Goal: Book appointment/travel/reservation

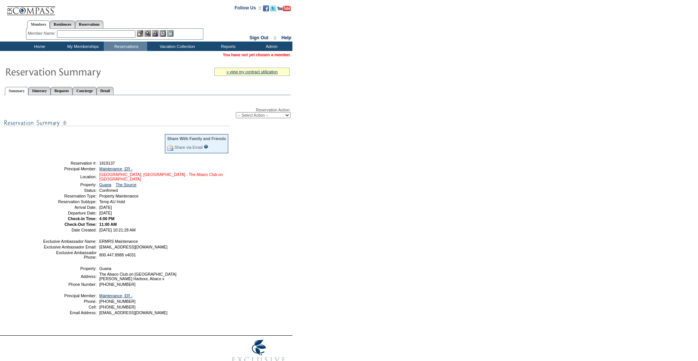
click at [116, 176] on link "[GEOGRAPHIC_DATA], [GEOGRAPHIC_DATA] - The Abaco Club on [GEOGRAPHIC_DATA]" at bounding box center [161, 176] width 124 height 9
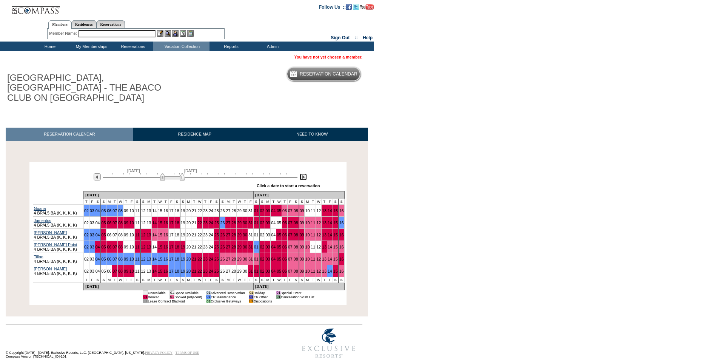
click at [304, 173] on img at bounding box center [303, 176] width 7 height 7
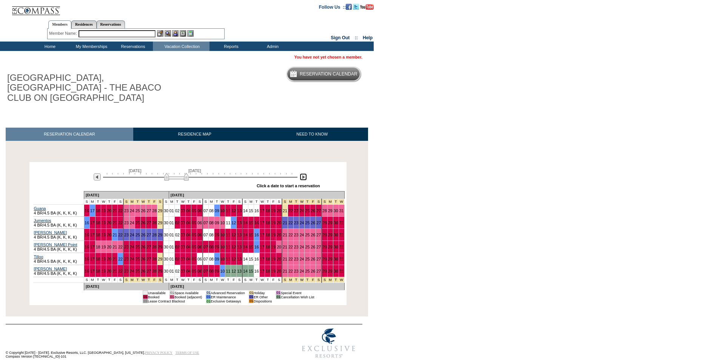
click at [173, 173] on img at bounding box center [176, 177] width 25 height 8
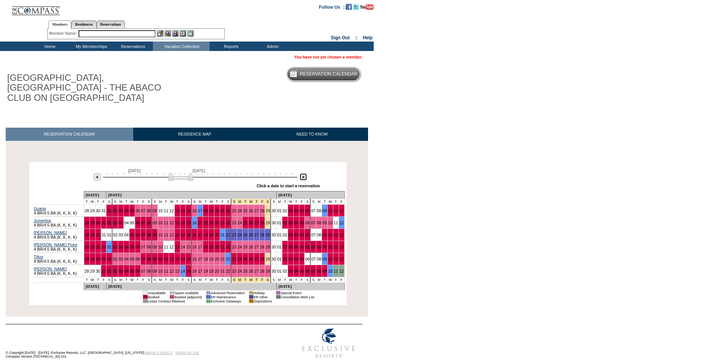
drag, startPoint x: 179, startPoint y: 169, endPoint x: 183, endPoint y: 169, distance: 4.2
click at [183, 173] on img at bounding box center [180, 177] width 25 height 8
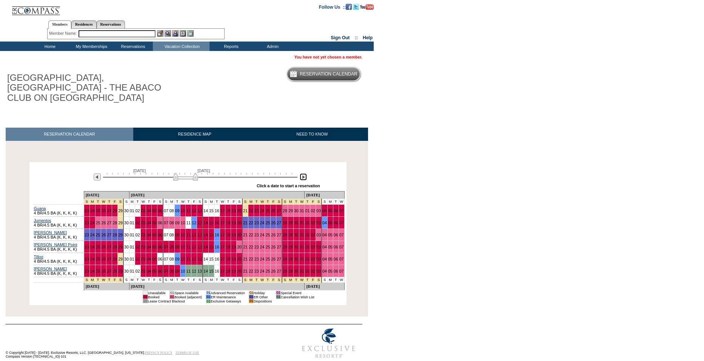
drag, startPoint x: 179, startPoint y: 168, endPoint x: 183, endPoint y: 168, distance: 4.9
click at [183, 173] on img at bounding box center [185, 177] width 25 height 8
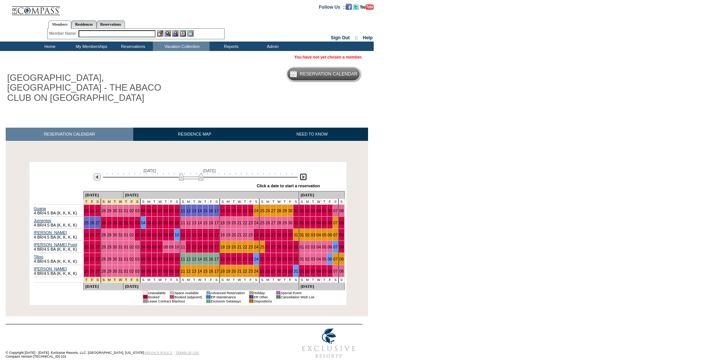
drag, startPoint x: 191, startPoint y: 167, endPoint x: 196, endPoint y: 167, distance: 5.7
click at [196, 173] on img at bounding box center [191, 177] width 25 height 8
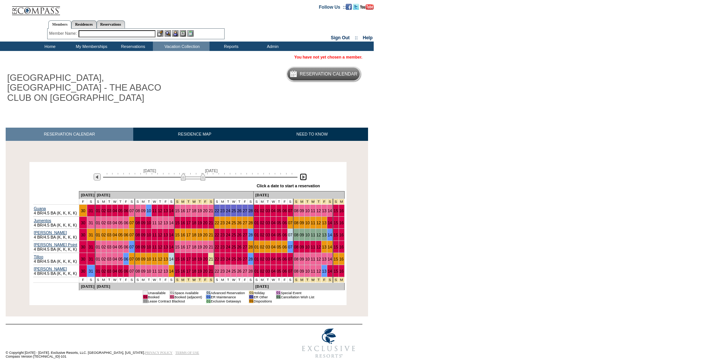
click at [201, 173] on img at bounding box center [193, 177] width 25 height 8
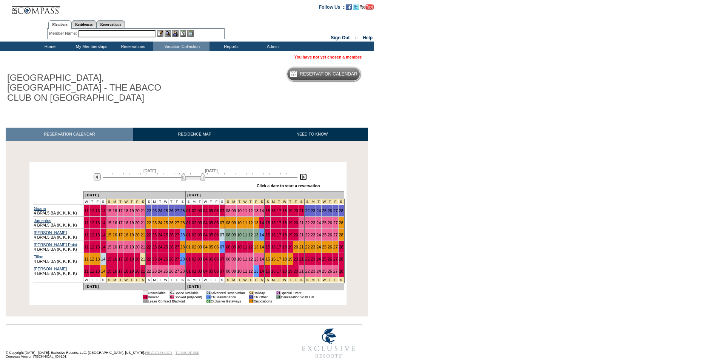
click at [302, 173] on img at bounding box center [303, 176] width 7 height 7
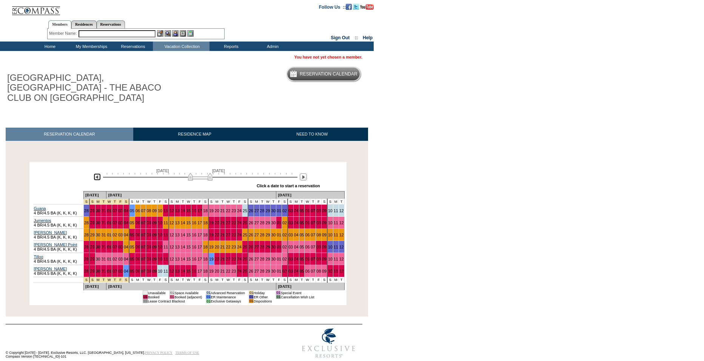
click at [96, 173] on img at bounding box center [97, 176] width 7 height 7
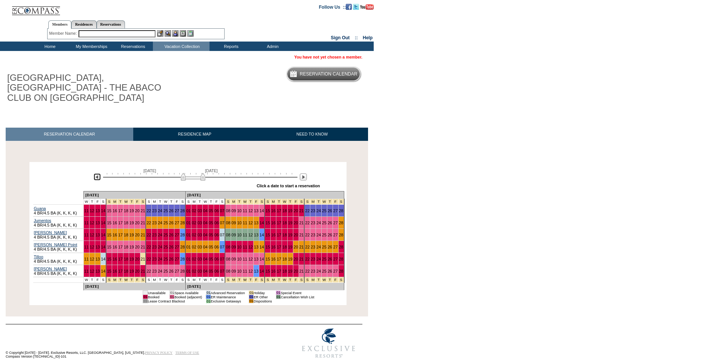
click at [96, 173] on img at bounding box center [97, 176] width 7 height 7
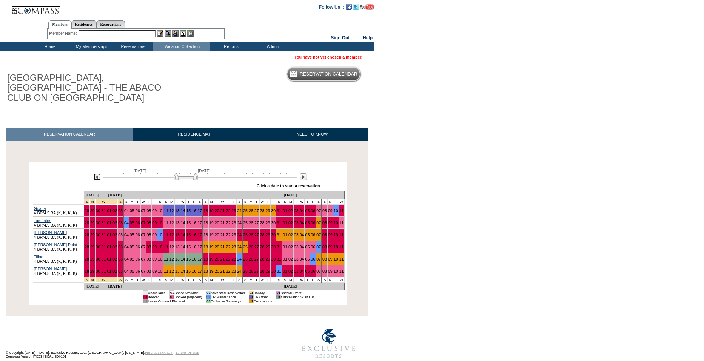
click at [96, 173] on img at bounding box center [97, 176] width 7 height 7
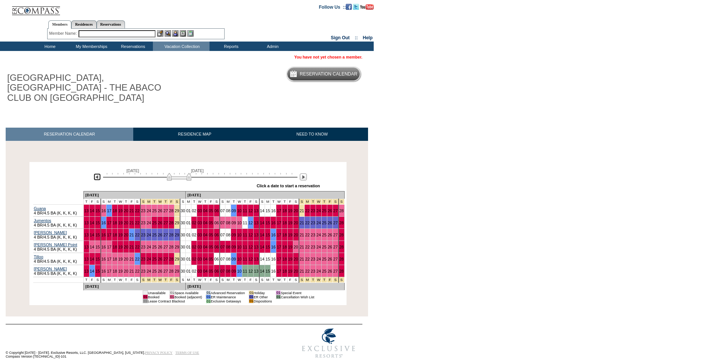
click at [96, 173] on img at bounding box center [97, 176] width 7 height 7
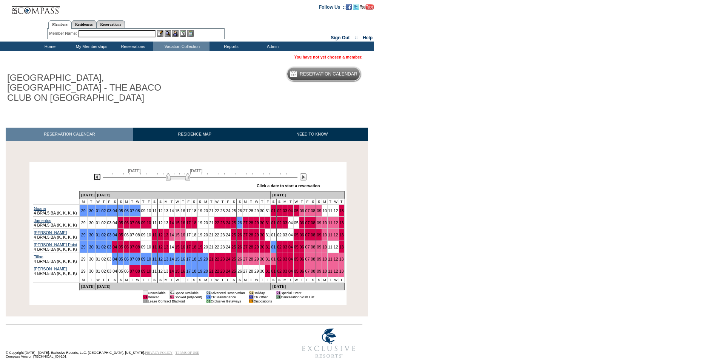
drag, startPoint x: 176, startPoint y: 168, endPoint x: 182, endPoint y: 168, distance: 6.0
click at [182, 173] on img at bounding box center [178, 177] width 25 height 8
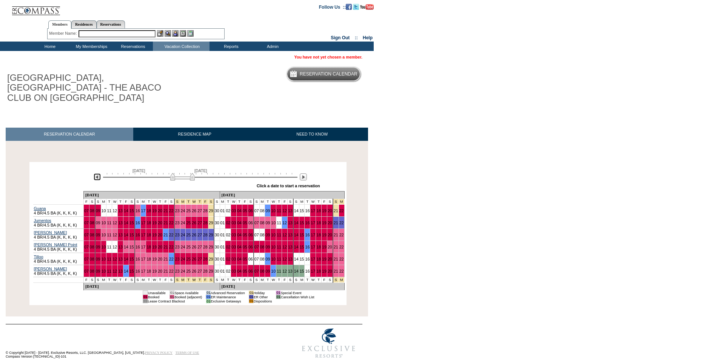
drag, startPoint x: 182, startPoint y: 168, endPoint x: 188, endPoint y: 168, distance: 6.4
click at [188, 173] on img at bounding box center [182, 177] width 25 height 8
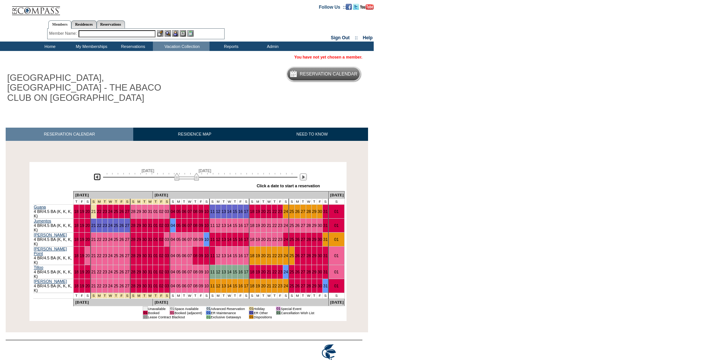
click at [191, 173] on img at bounding box center [186, 177] width 25 height 8
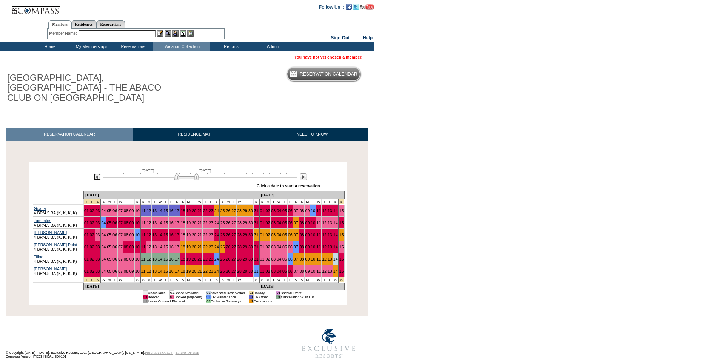
click at [97, 173] on img at bounding box center [97, 176] width 7 height 7
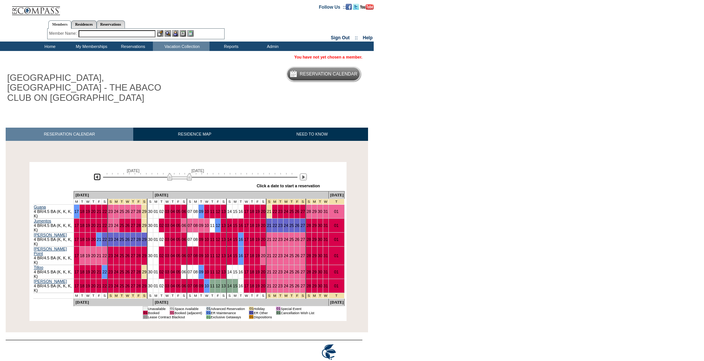
click at [97, 173] on img at bounding box center [97, 176] width 7 height 7
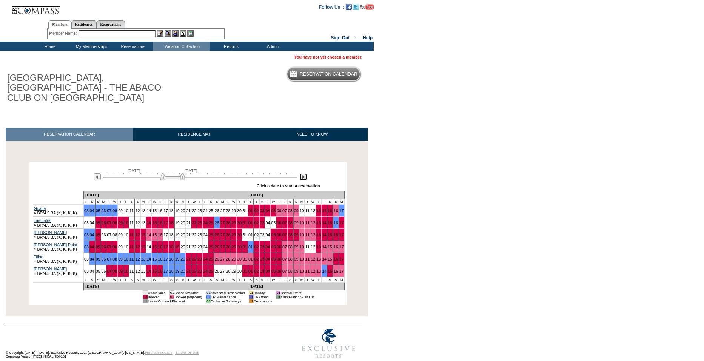
click at [304, 173] on img at bounding box center [303, 176] width 7 height 7
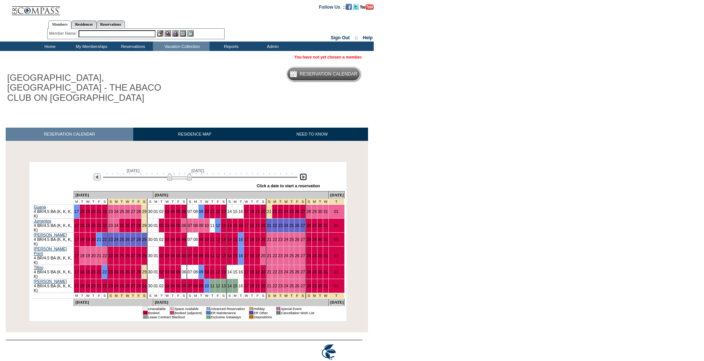
click at [302, 173] on img at bounding box center [303, 176] width 7 height 7
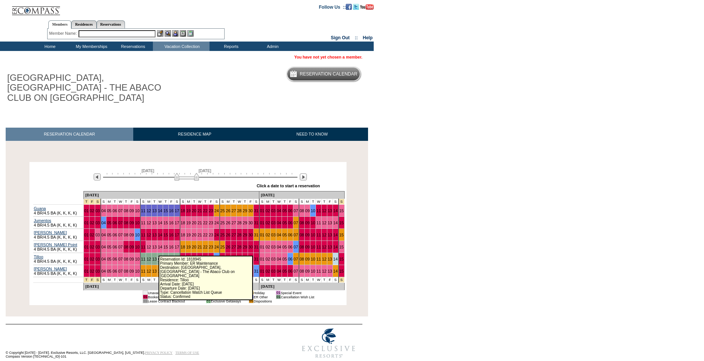
click at [158, 257] on link "14" at bounding box center [160, 259] width 5 height 5
